Goal: Check status: Check status

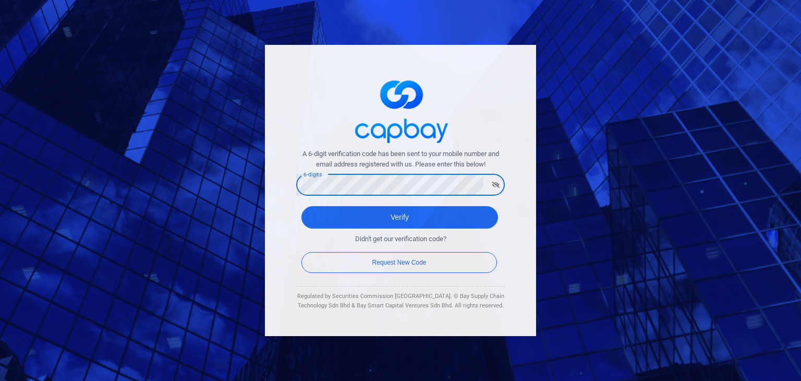
click at [302, 206] on button "Verify" at bounding box center [400, 217] width 197 height 22
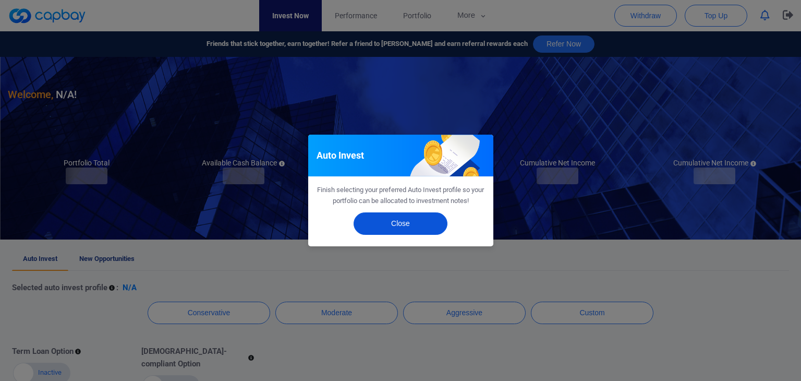
click at [387, 225] on button "Close" at bounding box center [401, 223] width 94 height 22
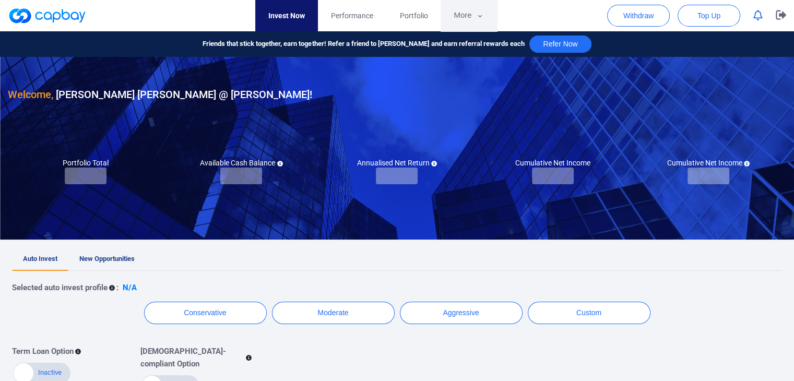
click at [463, 17] on button "More" at bounding box center [468, 15] width 56 height 31
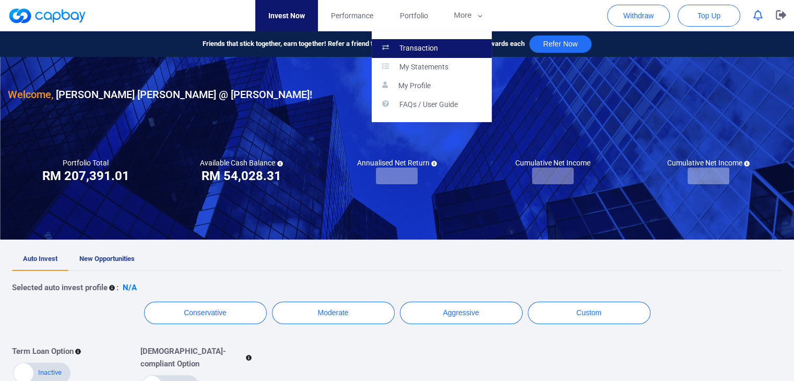
click at [462, 46] on link "Transaction" at bounding box center [431, 48] width 120 height 19
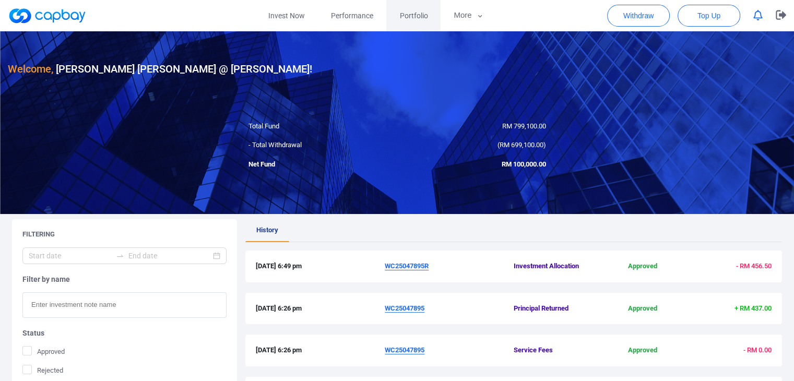
click at [426, 13] on span "Portfolio" at bounding box center [413, 15] width 28 height 11
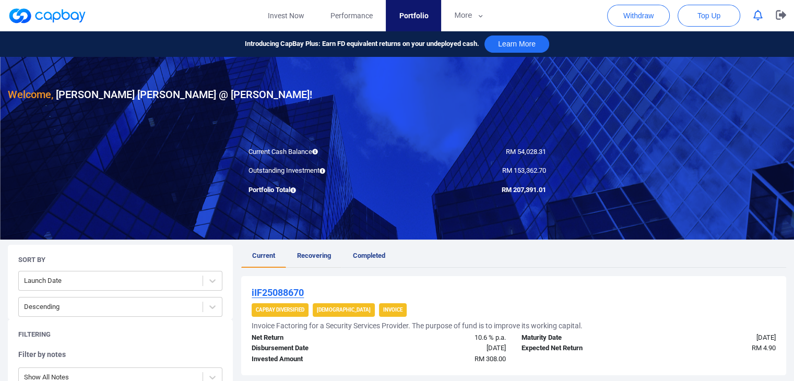
click at [305, 249] on link "Recovering" at bounding box center [314, 256] width 56 height 23
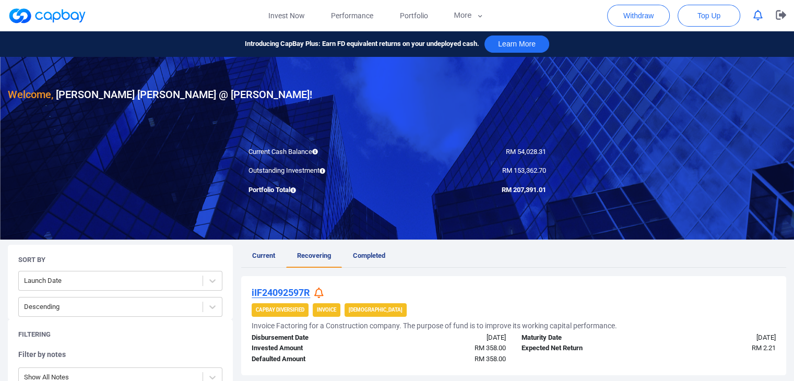
click at [321, 292] on icon at bounding box center [318, 292] width 9 height 11
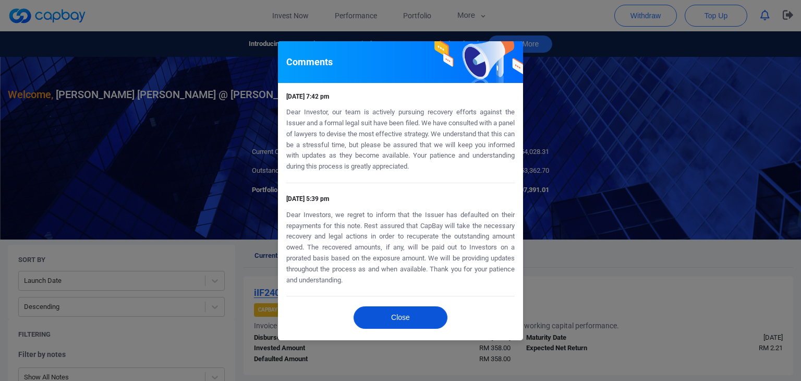
click at [393, 315] on button "Close" at bounding box center [401, 317] width 94 height 22
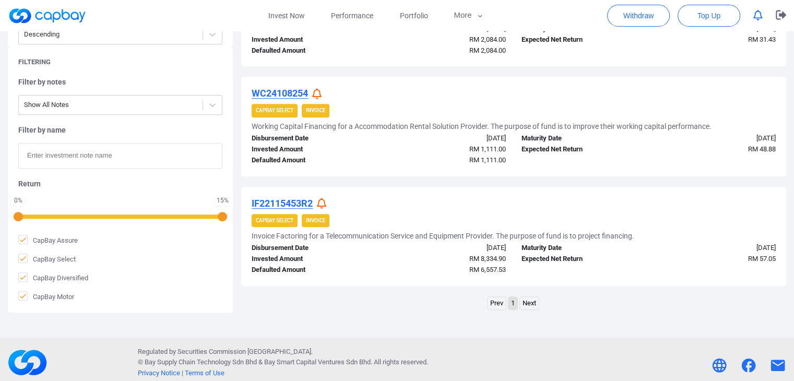
scroll to position [643, 0]
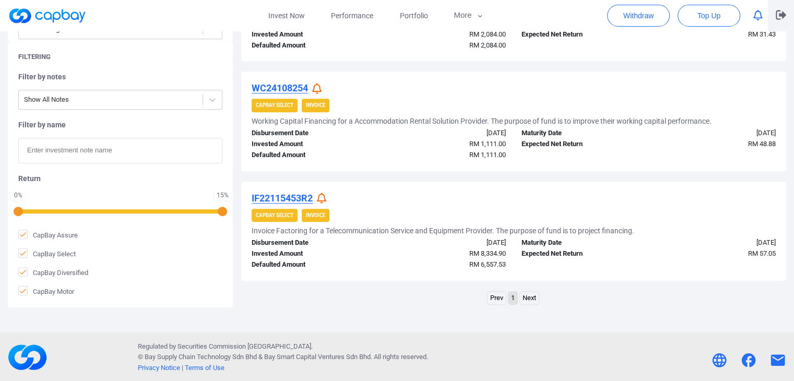
click at [776, 19] on icon "button" at bounding box center [780, 14] width 10 height 9
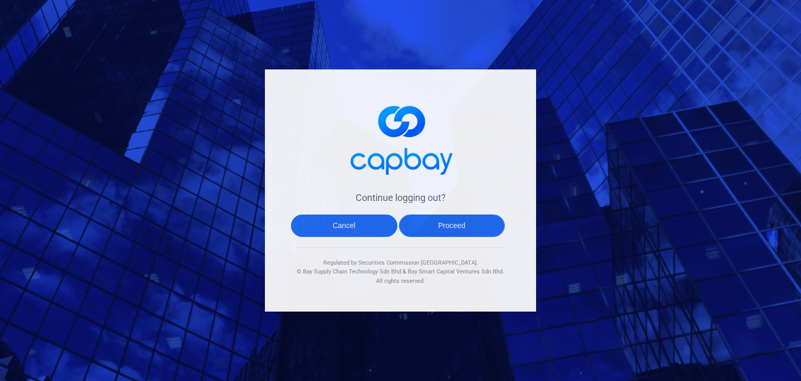
click at [497, 228] on button "Proceed" at bounding box center [452, 225] width 106 height 22
